Goal: Transaction & Acquisition: Purchase product/service

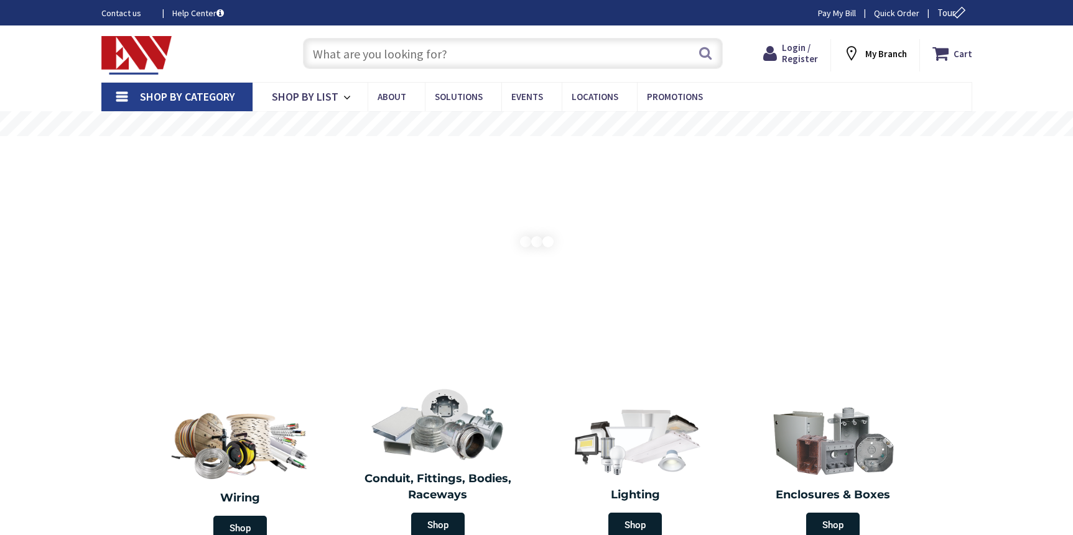
type input "[GEOGRAPHIC_DATA], [GEOGRAPHIC_DATA]"
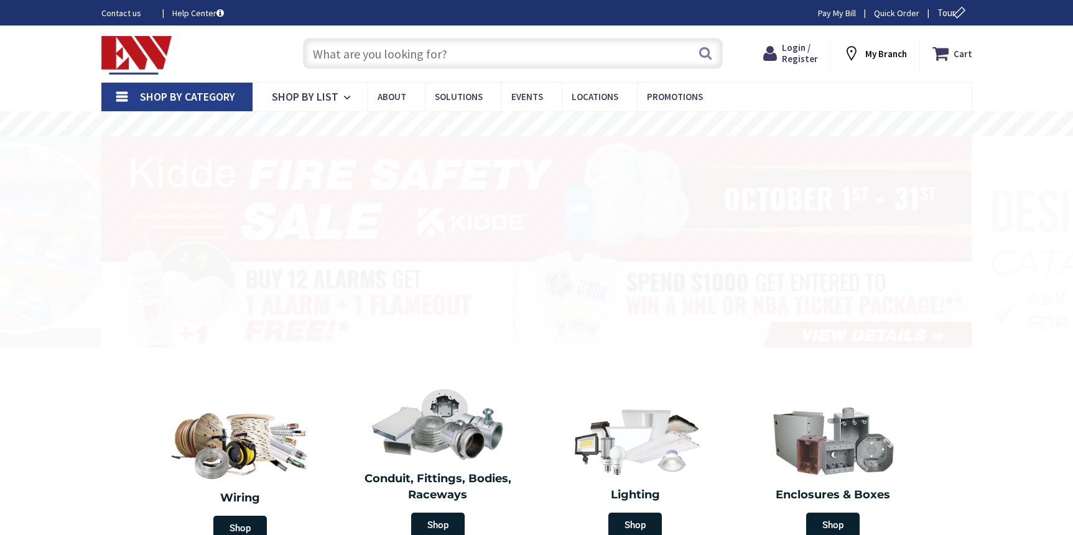
click at [517, 58] on input "text" at bounding box center [513, 53] width 420 height 31
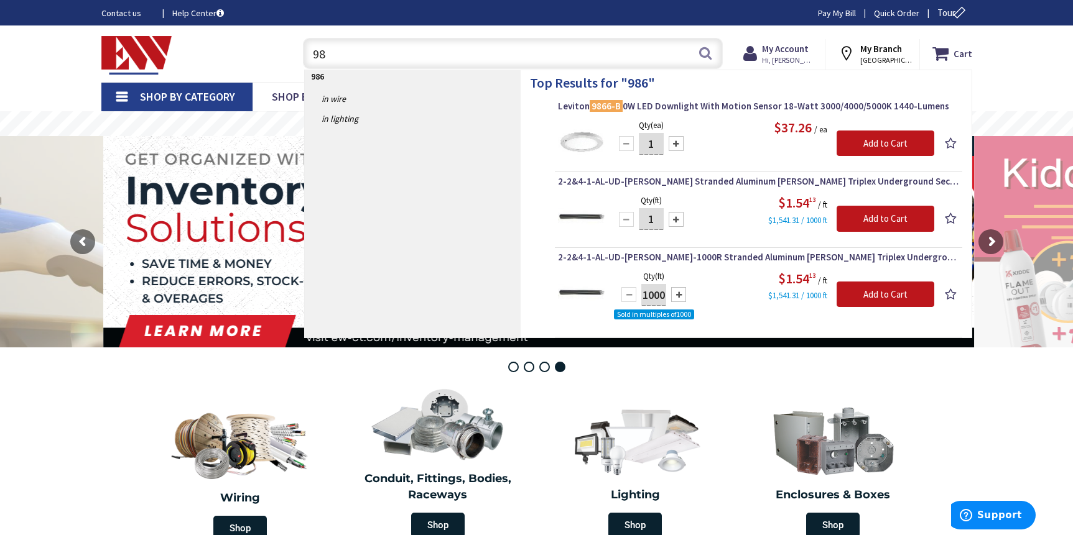
type input "9"
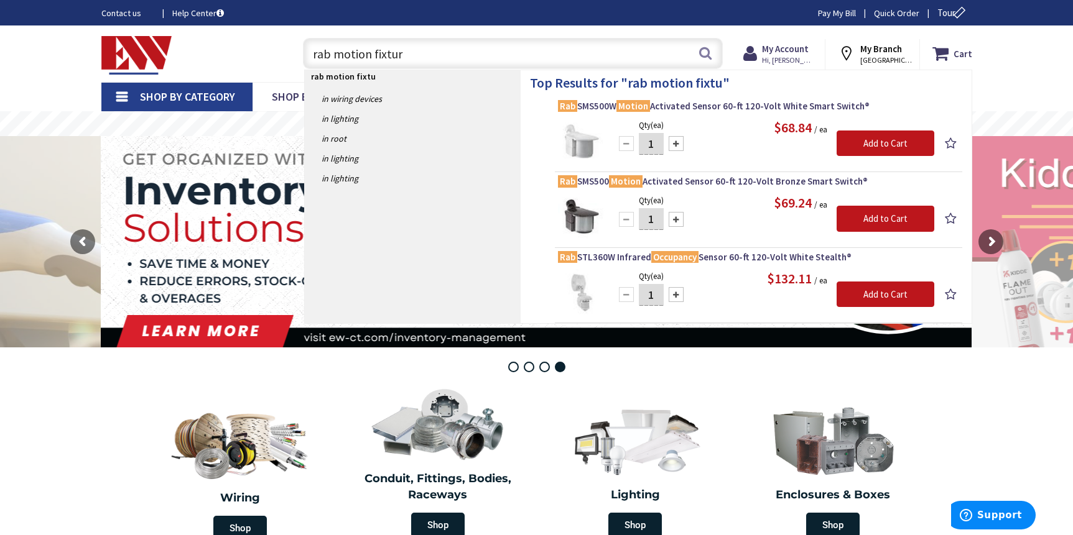
type input "rab motion fixture"
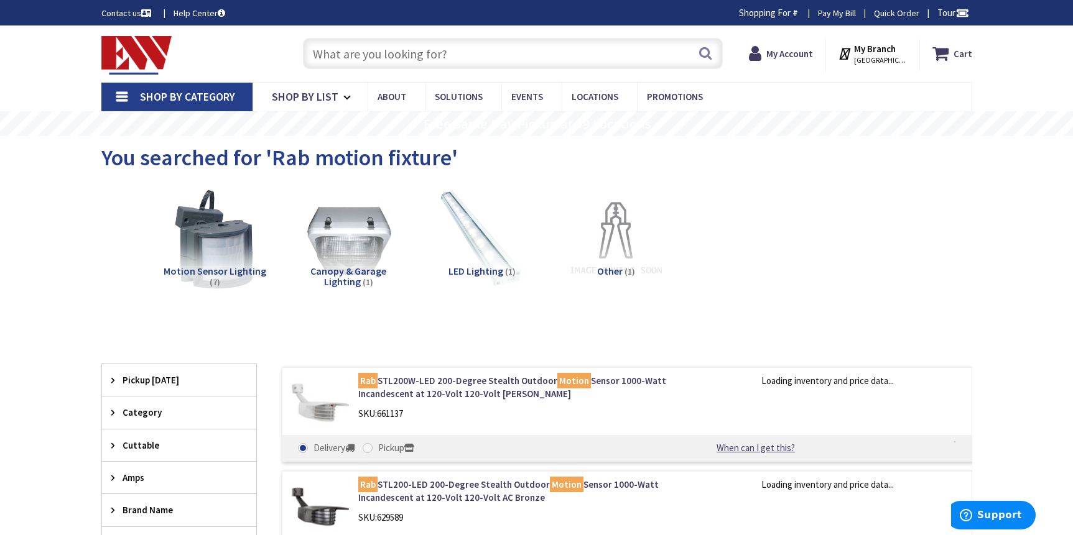
click at [409, 43] on input "text" at bounding box center [513, 53] width 420 height 31
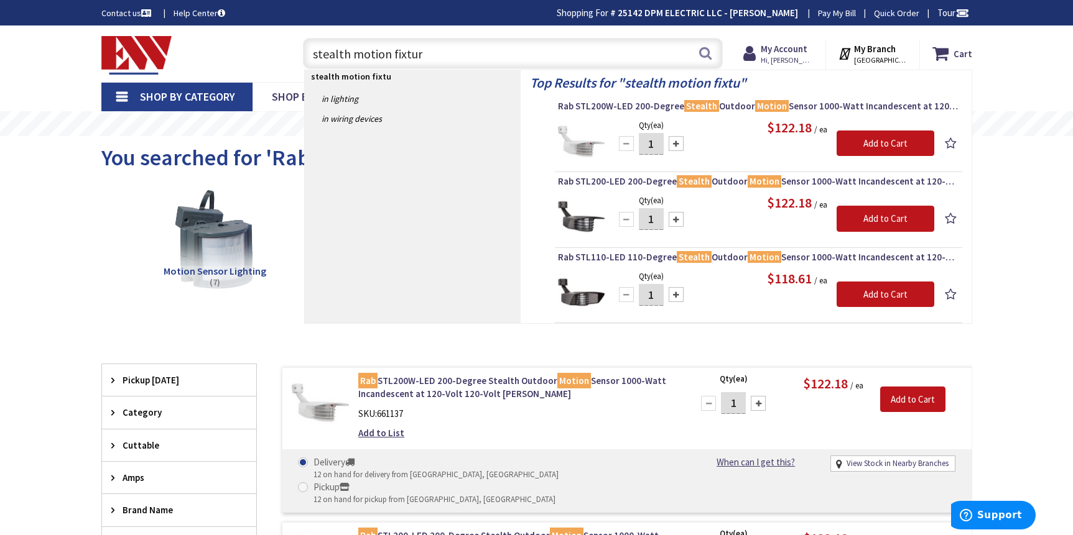
type input "stealth motion fixture"
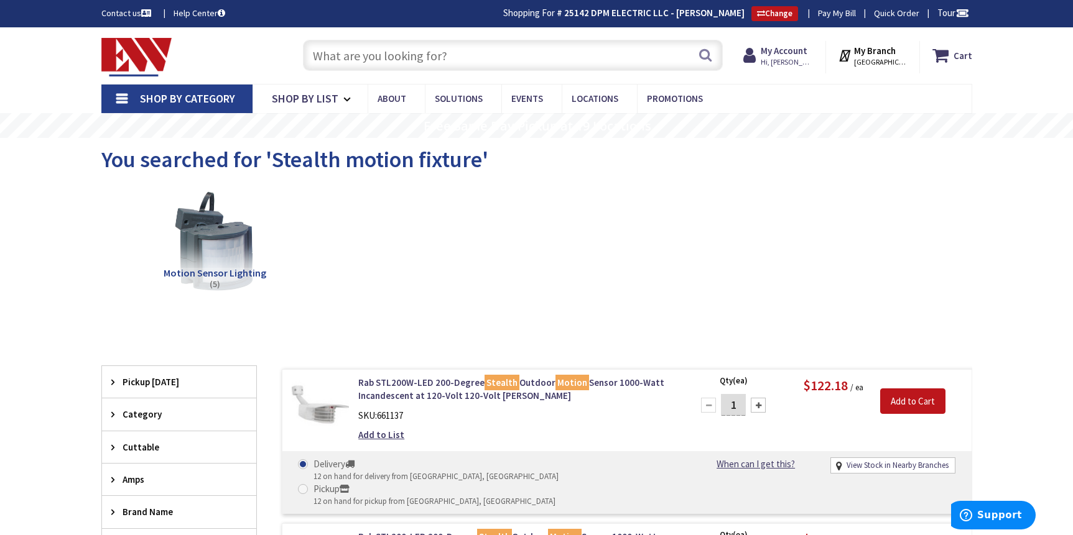
click at [463, 60] on input "text" at bounding box center [513, 55] width 420 height 31
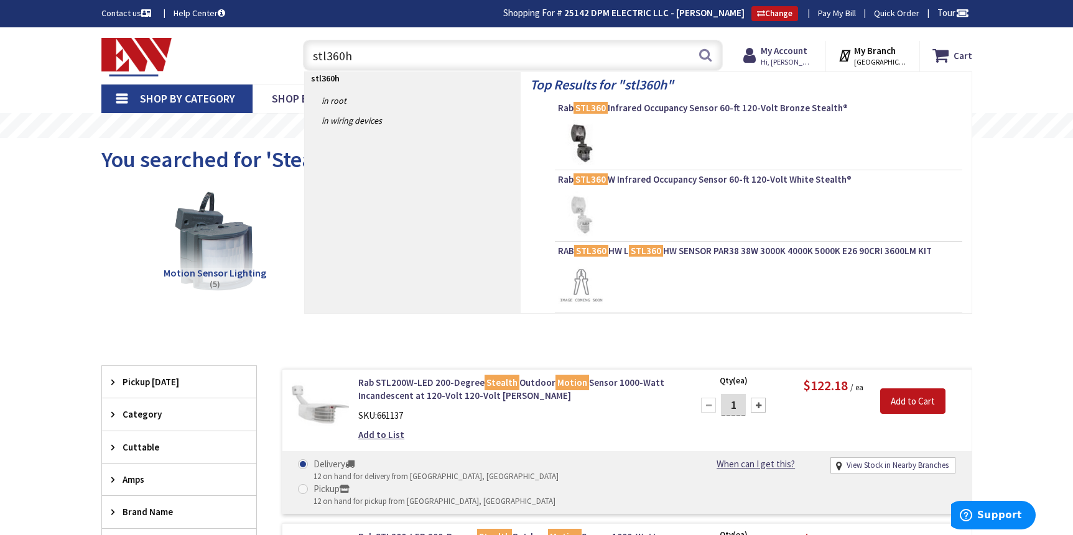
type input "stl360hb"
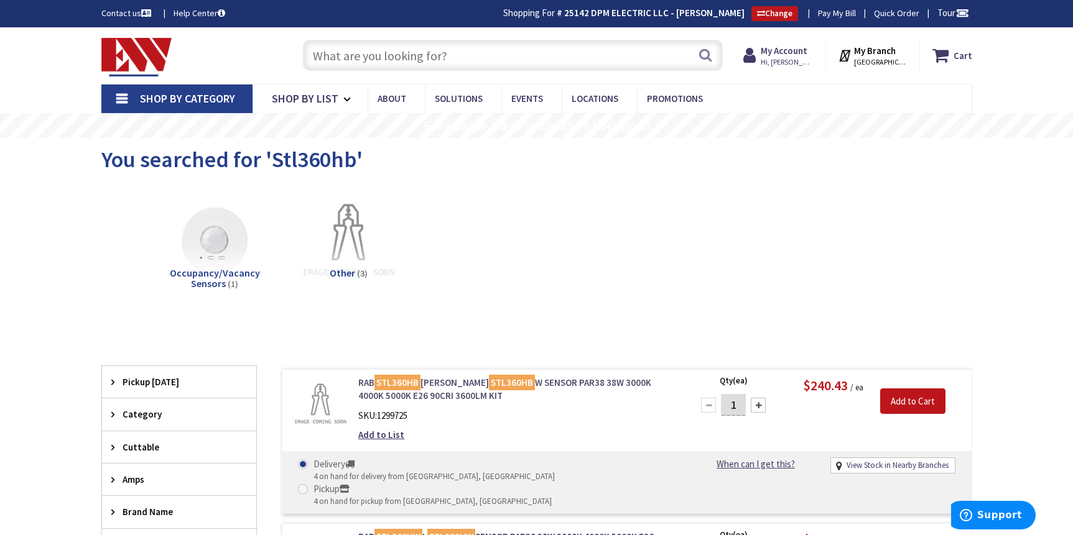
click at [497, 378] on link "RAB STL360HB W L STL360HB W SENSOR PAR38 38W 3000K 4000K 5000K E26 90CRI 3600LM…" at bounding box center [516, 389] width 317 height 27
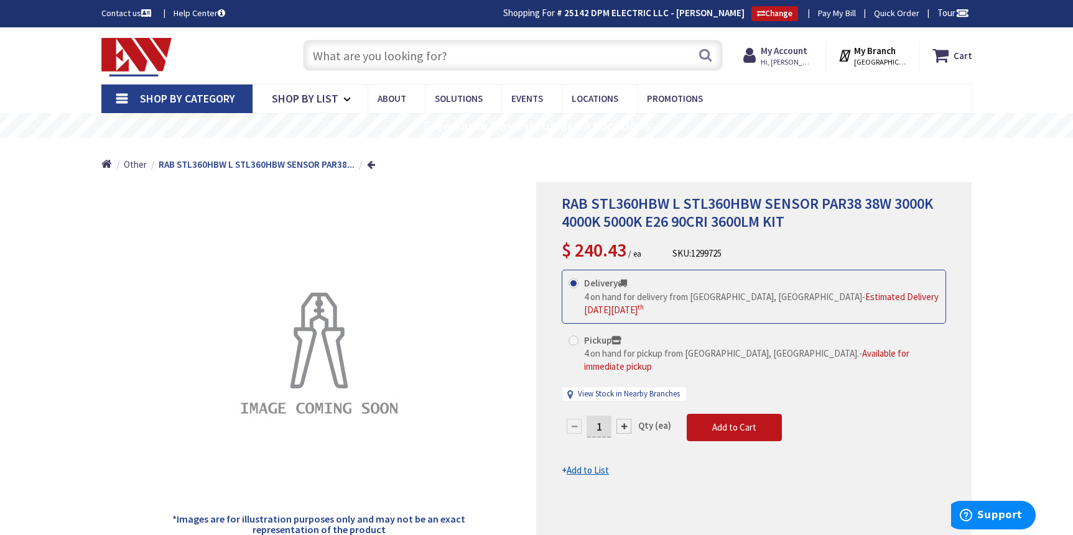
click at [834, 13] on link "Pay My Bill" at bounding box center [837, 13] width 38 height 12
